Goal: Check status: Check status

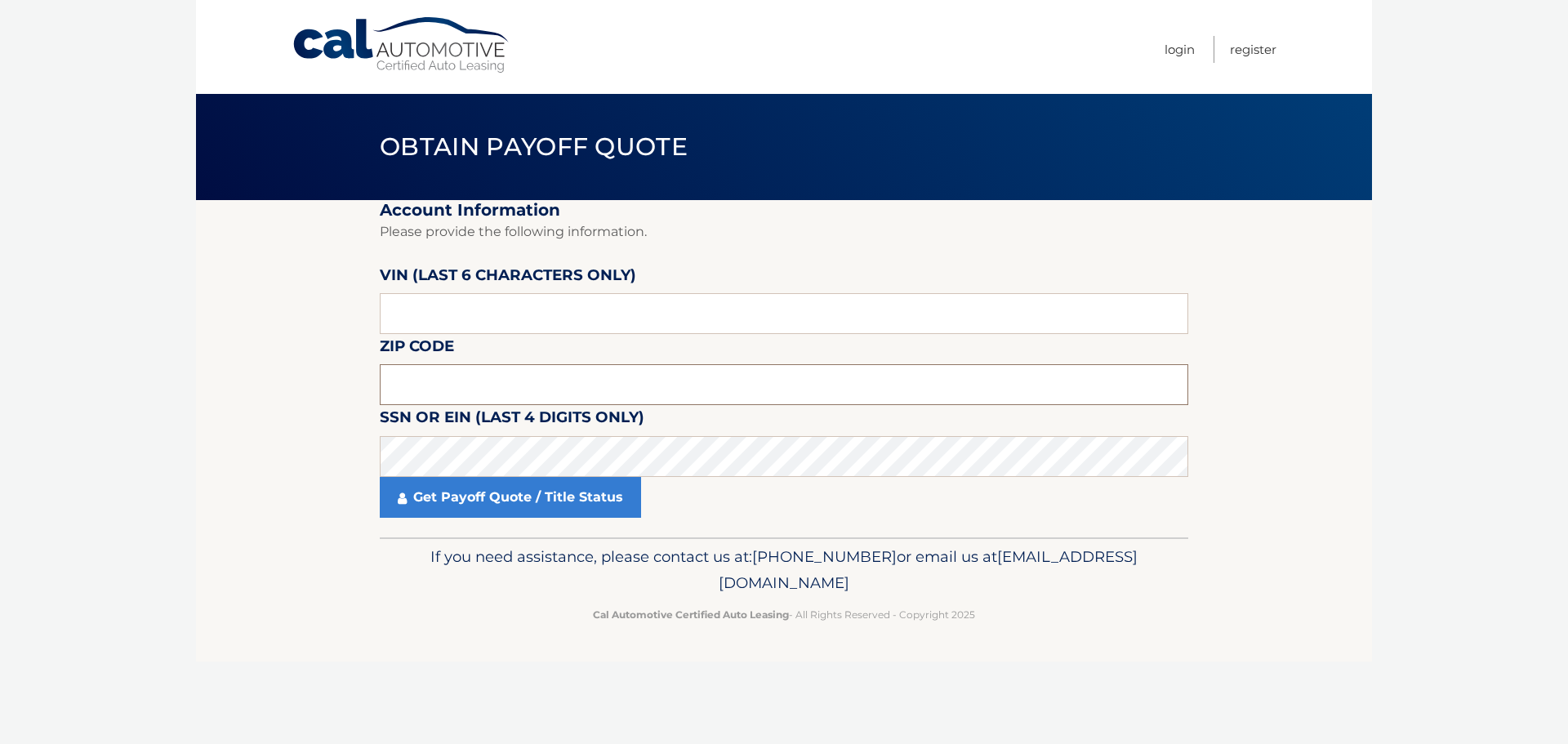
click at [508, 381] on input "text" at bounding box center [784, 384] width 808 height 41
type input "11703"
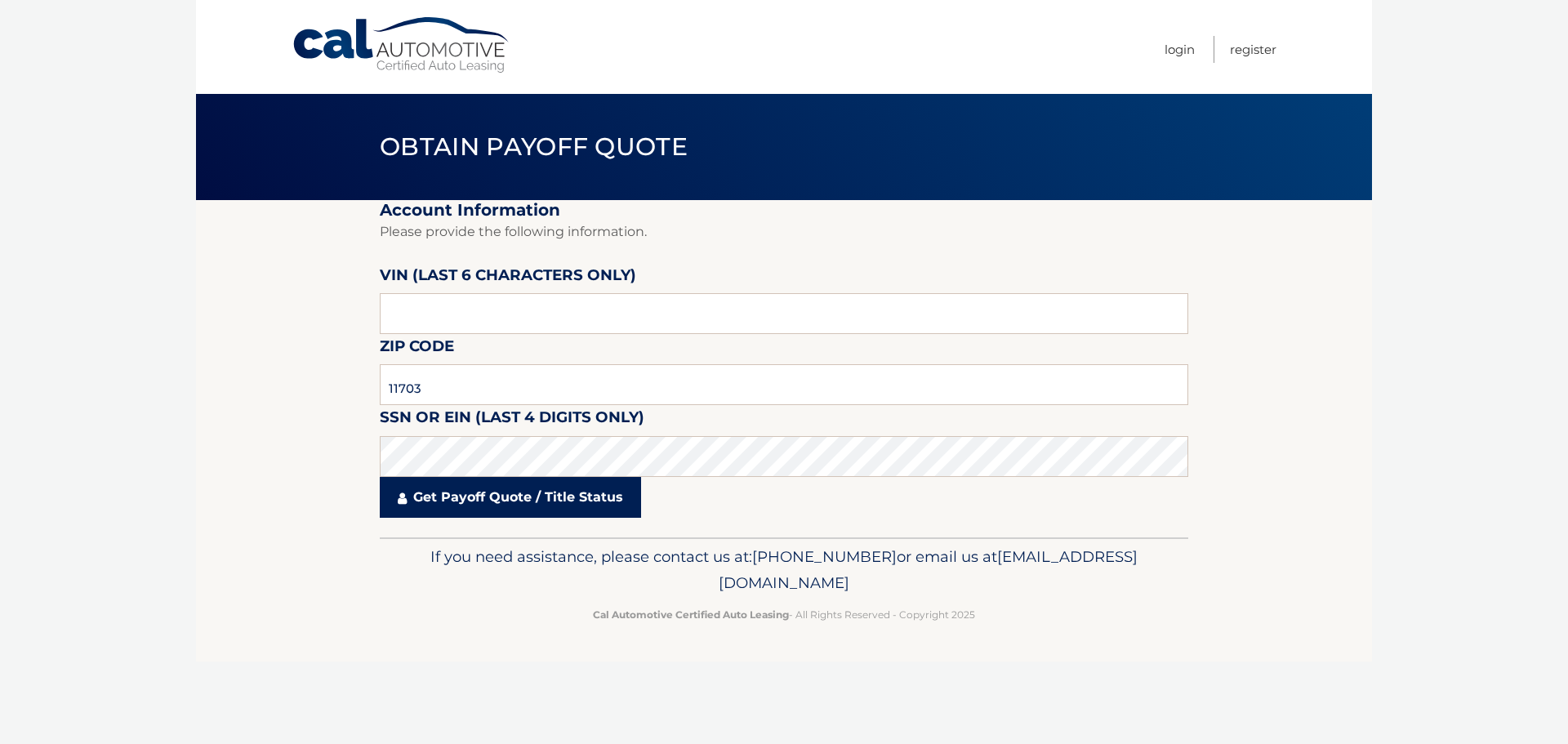
click at [418, 501] on link "Get Payoff Quote / Title Status" at bounding box center [510, 497] width 261 height 41
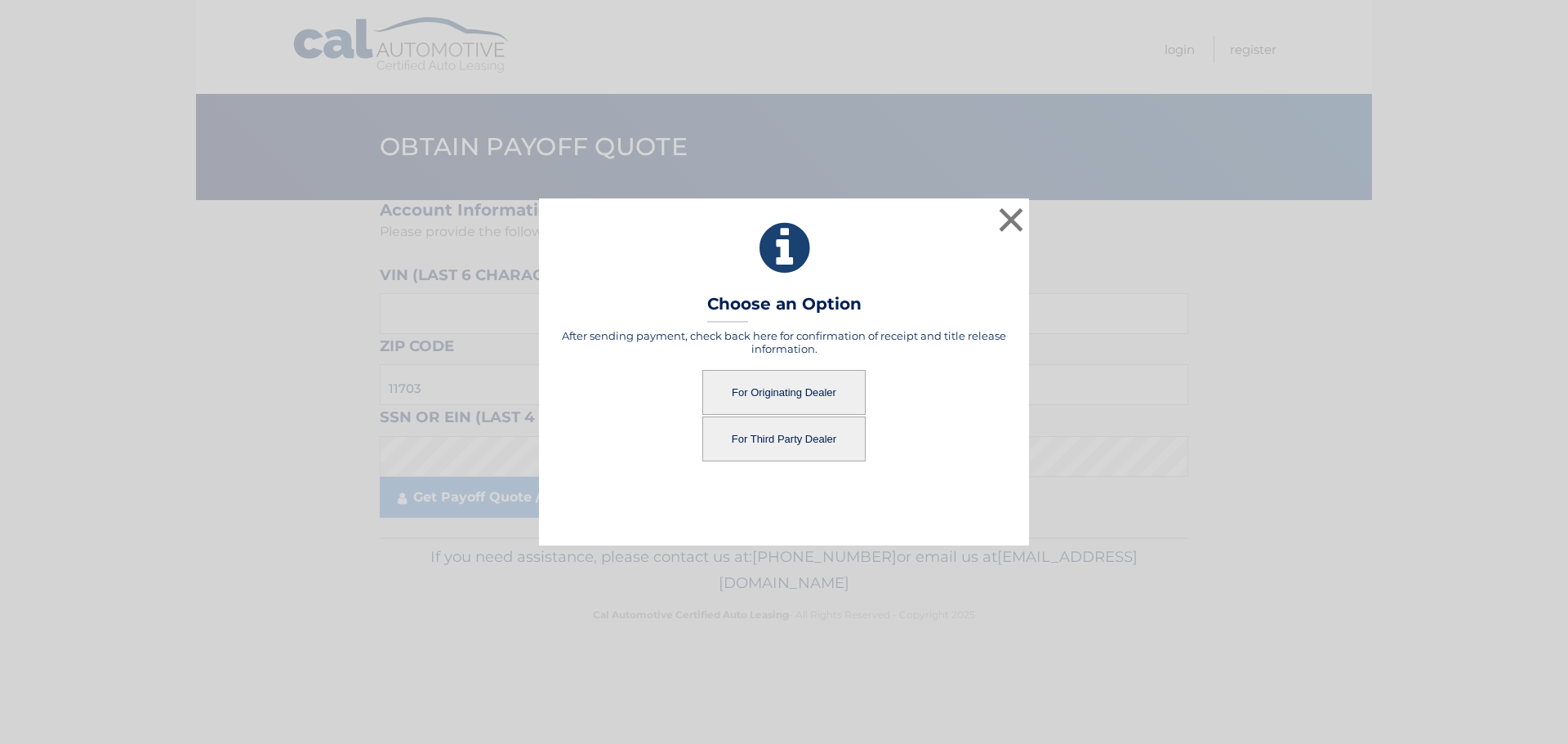
click at [808, 386] on button "For Originating Dealer" at bounding box center [784, 392] width 164 height 45
click at [796, 393] on button "For Originating Dealer" at bounding box center [784, 392] width 164 height 45
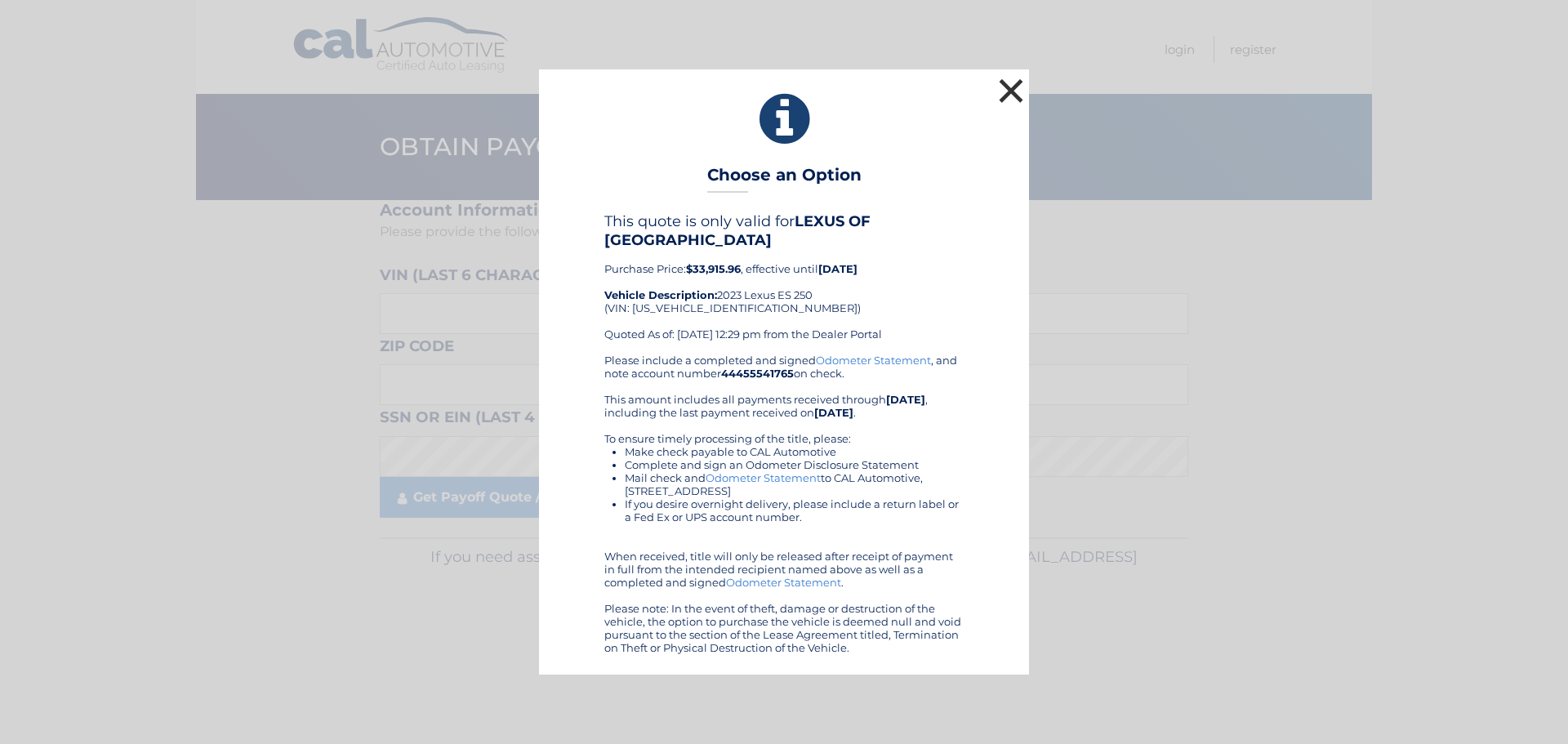
click at [1005, 89] on button "×" at bounding box center [1010, 90] width 33 height 33
